Goal: Information Seeking & Learning: Learn about a topic

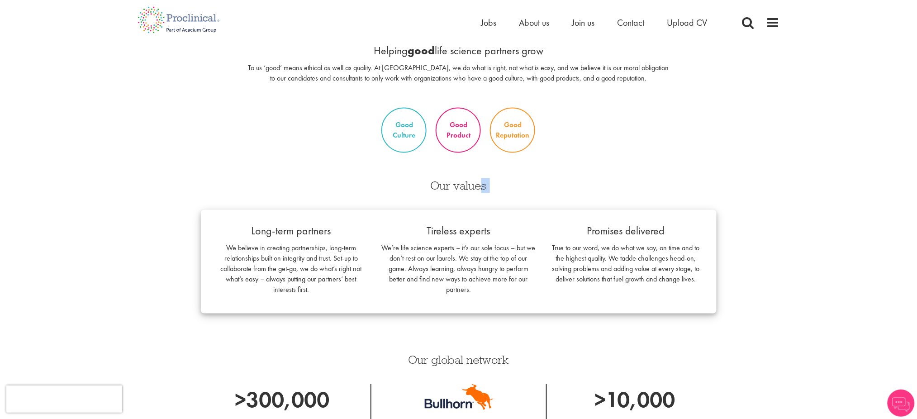
drag, startPoint x: 478, startPoint y: 317, endPoint x: 440, endPoint y: 221, distance: 103.5
click at [440, 221] on div "Our values Long-term partners We believe in creating partnerships, long-term re…" at bounding box center [458, 253] width 529 height 165
click at [553, 254] on p "True to our word, we do what we say, on time and to the highest quality. We tac…" at bounding box center [626, 263] width 154 height 41
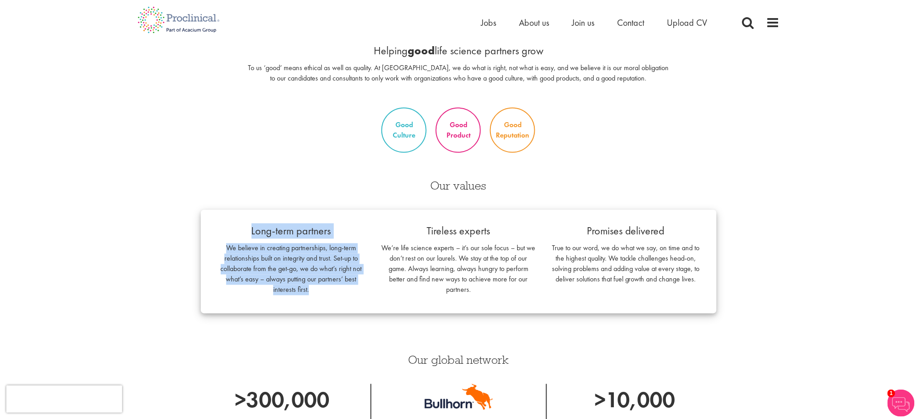
drag, startPoint x: 300, startPoint y: 222, endPoint x: 327, endPoint y: 288, distance: 71.1
click at [327, 288] on div "Long-term partners We believe in creating partnerships, long-term relationships…" at bounding box center [458, 262] width 515 height 104
copy div "Long-term partners We believe in creating partnerships, long-term relationships…"
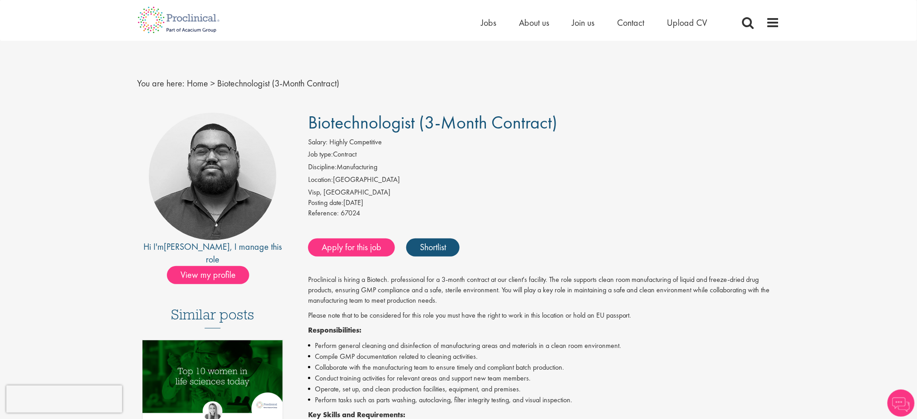
click at [482, 319] on p "Please note that to be considered for this role you must have the right to work…" at bounding box center [544, 315] width 472 height 10
click at [343, 205] on span "Posting date:" at bounding box center [325, 202] width 35 height 9
click at [431, 208] on div "Reference: 67024" at bounding box center [544, 214] width 472 height 13
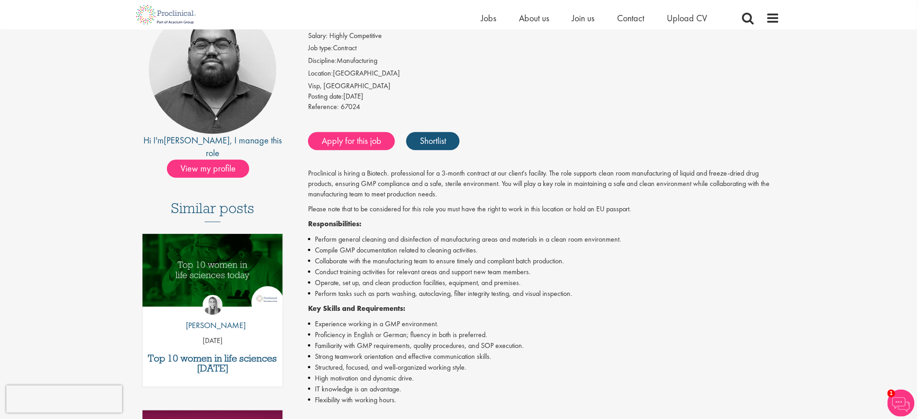
scroll to position [96, 0]
